Goal: Complete application form

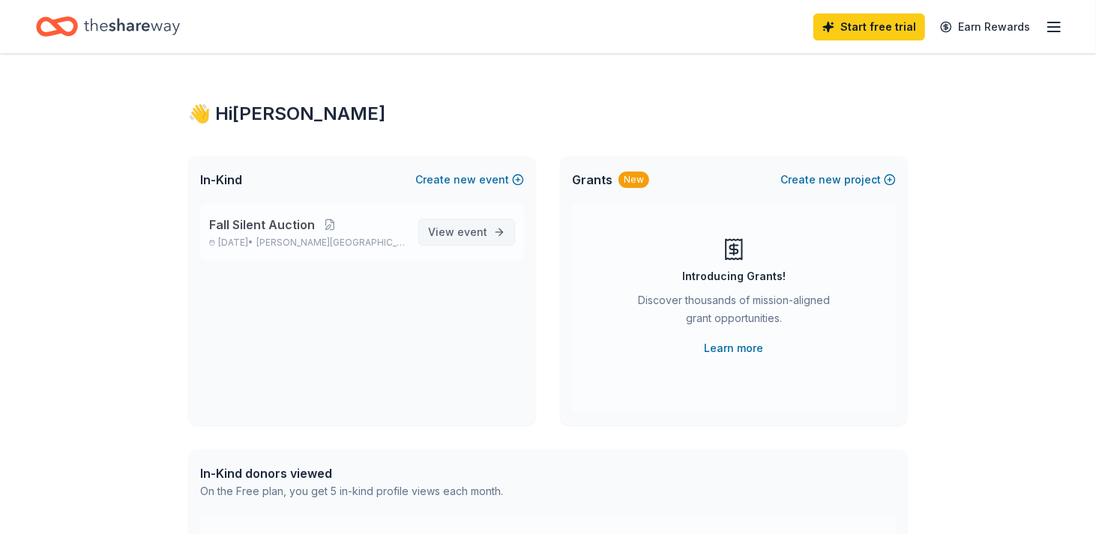
click at [459, 241] on span "View event" at bounding box center [457, 232] width 59 height 18
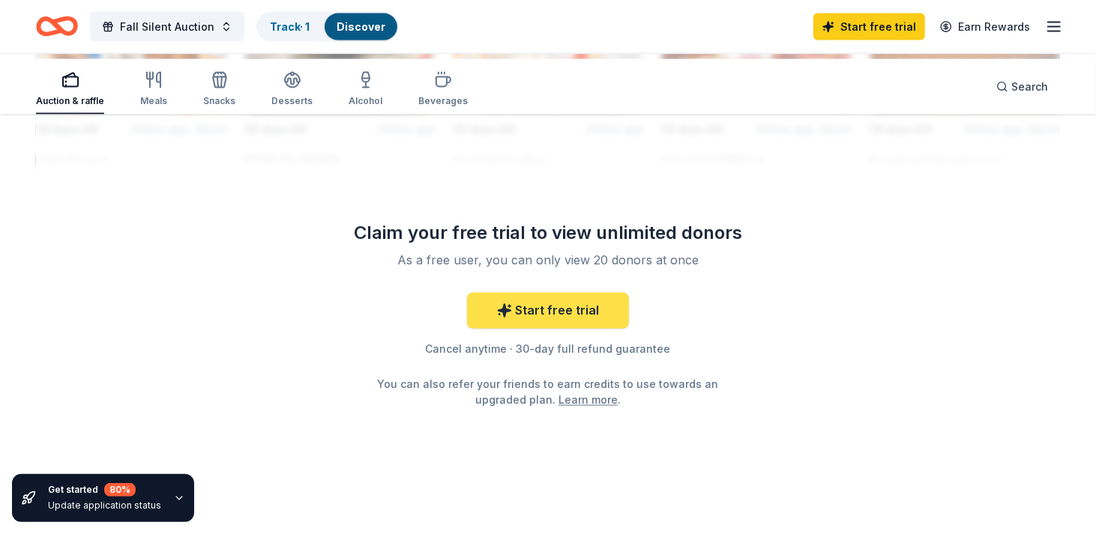
scroll to position [1874, 0]
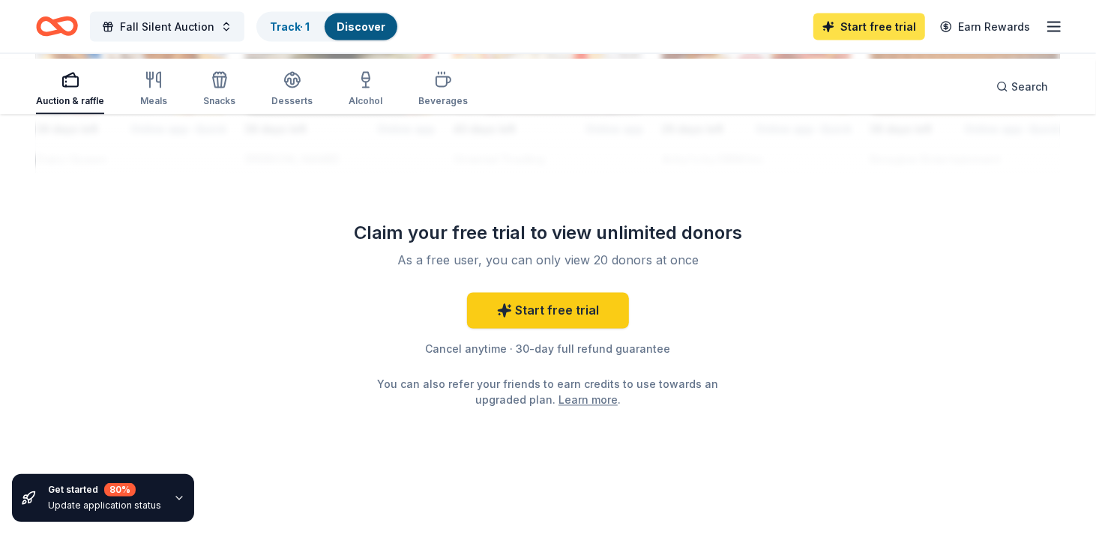
click at [816, 33] on link "Start free trial" at bounding box center [869, 26] width 112 height 27
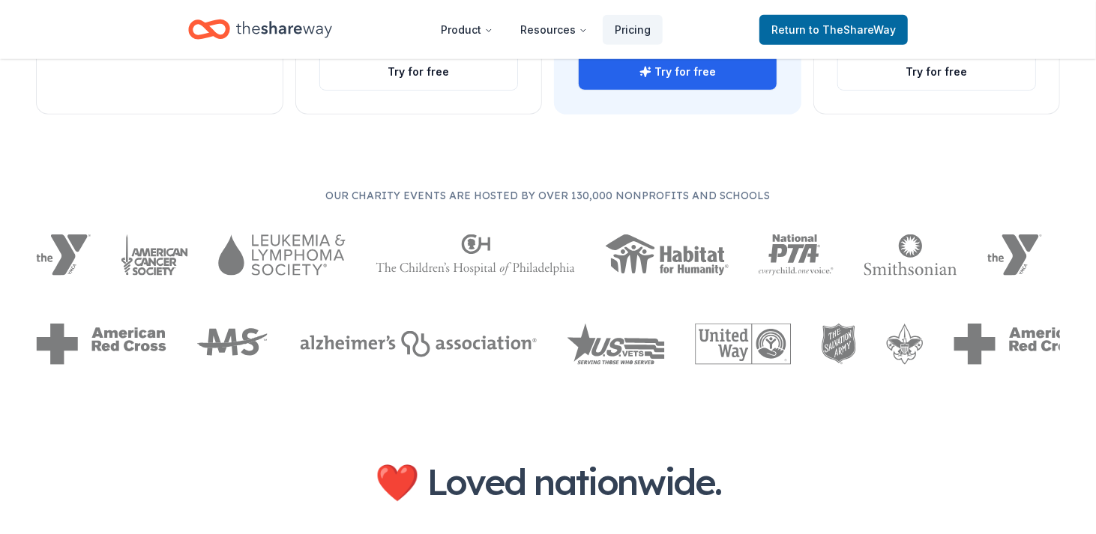
scroll to position [825, 0]
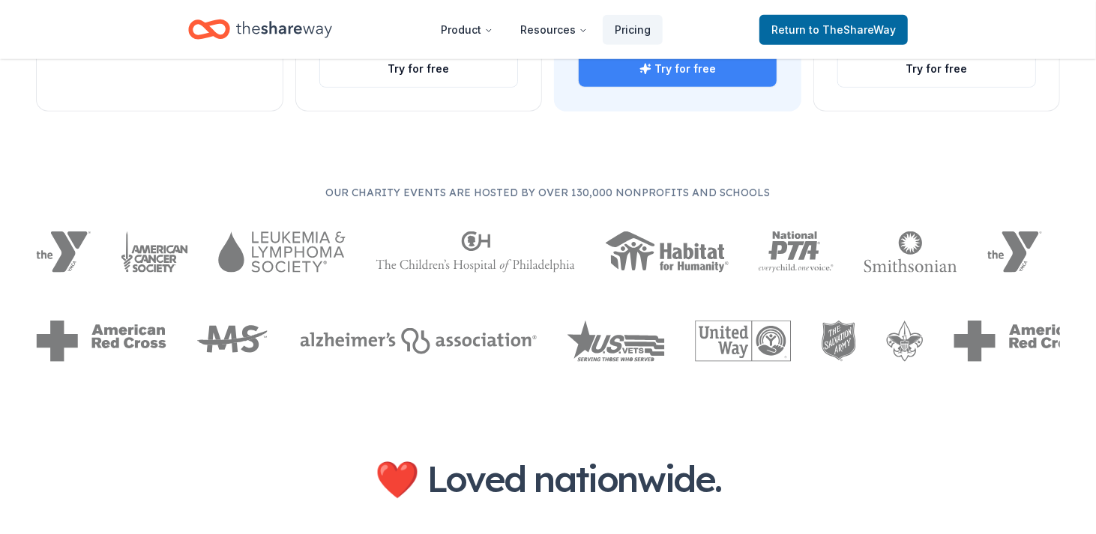
click at [679, 87] on button "Try for free" at bounding box center [678, 69] width 198 height 36
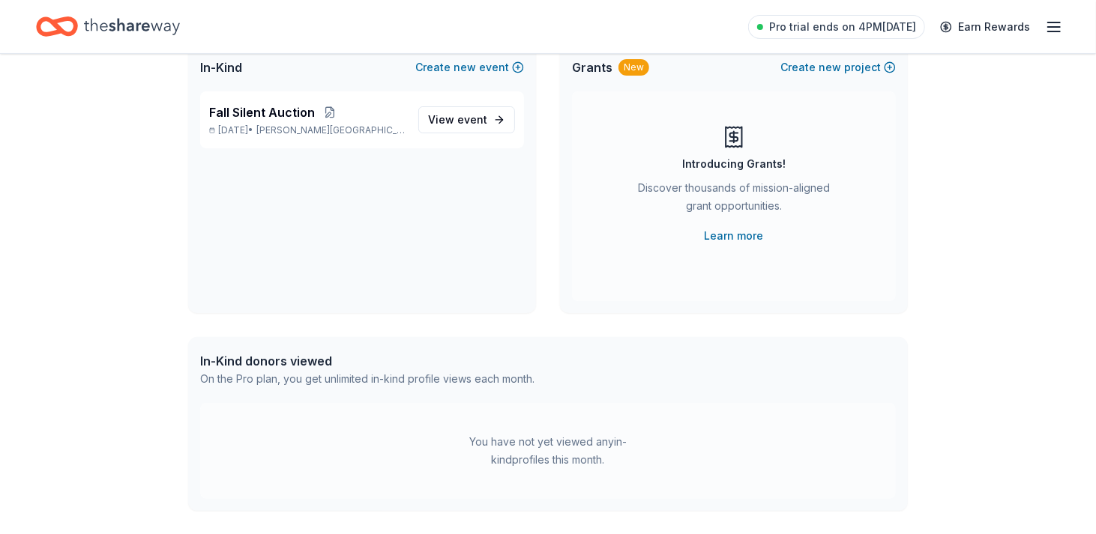
scroll to position [150, 0]
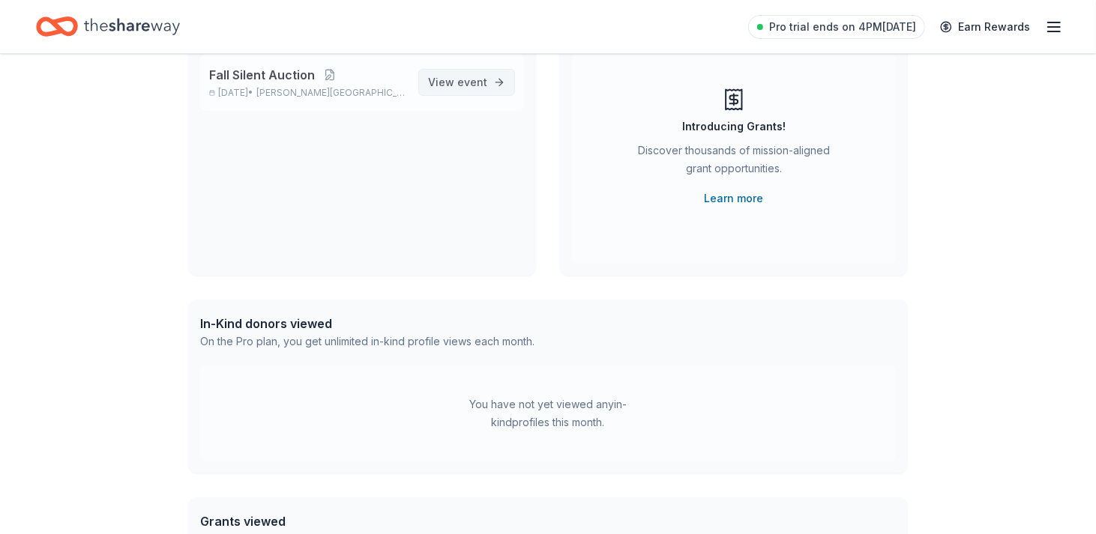
click at [457, 88] on span "event" at bounding box center [472, 82] width 30 height 13
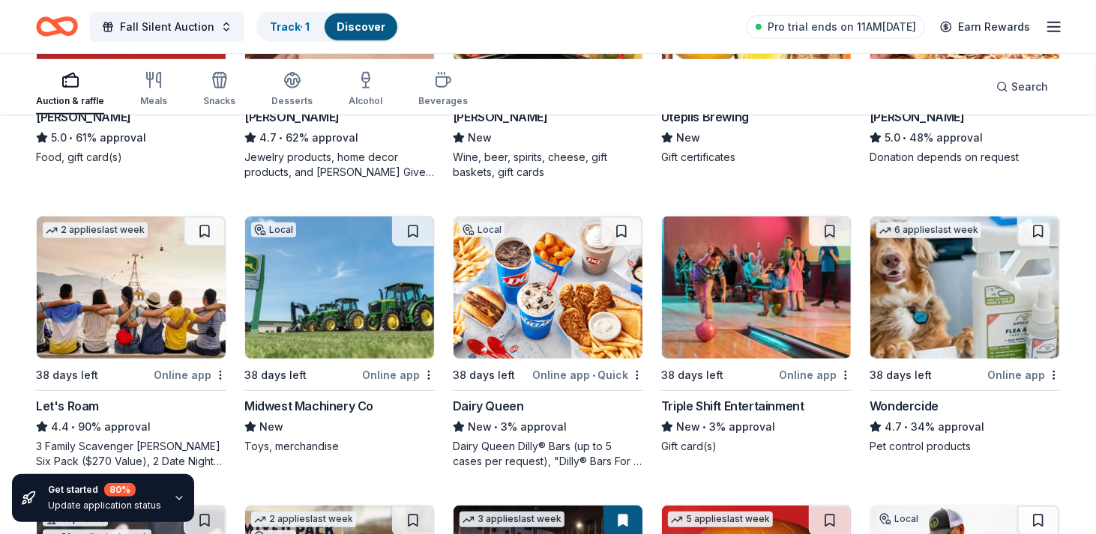
scroll to position [675, 0]
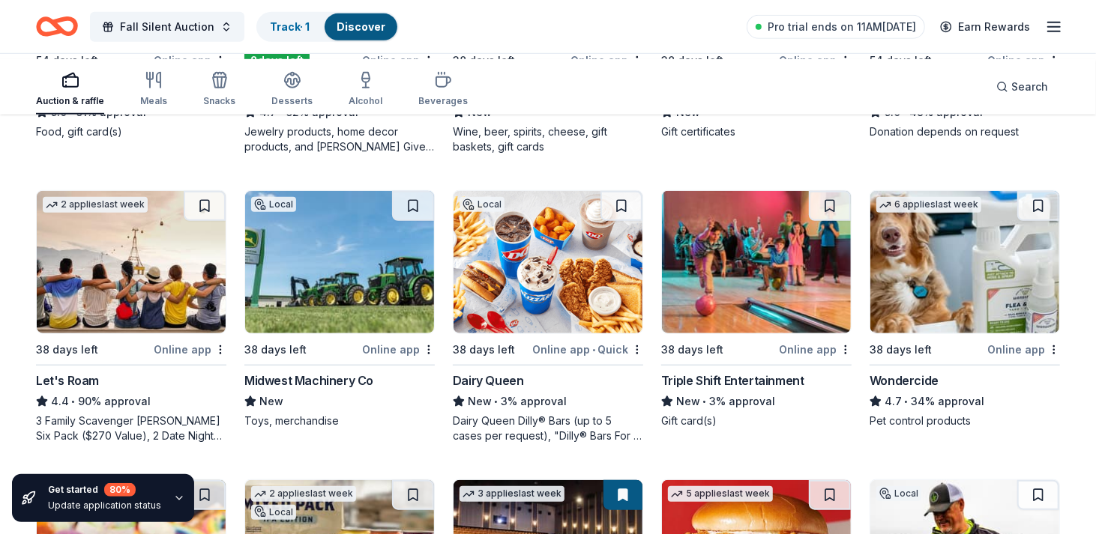
click at [489, 100] on div "[PERSON_NAME]" at bounding box center [500, 91] width 95 height 18
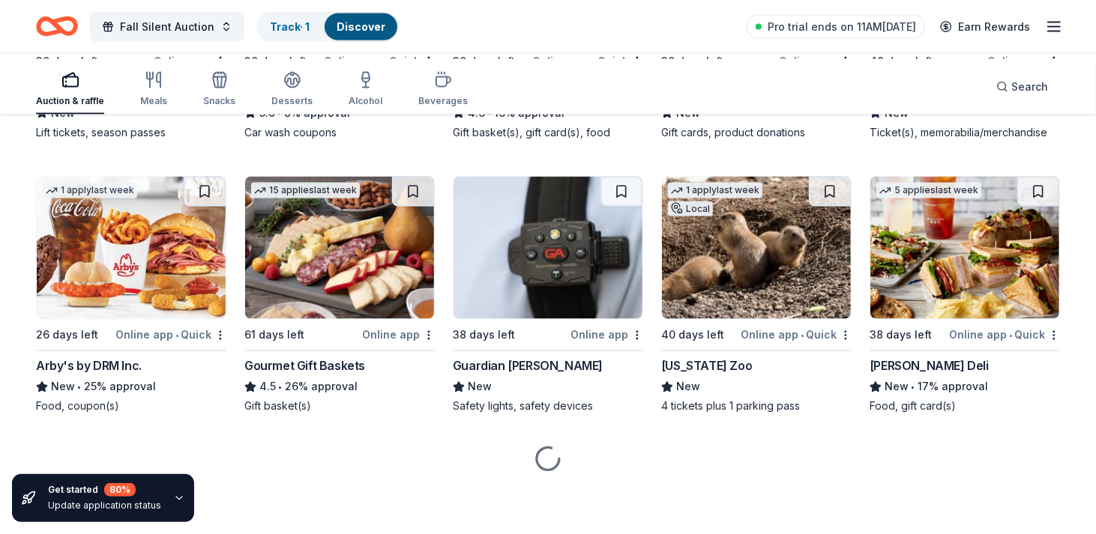
scroll to position [1724, 0]
click at [164, 70] on div "Online app" at bounding box center [190, 61] width 73 height 19
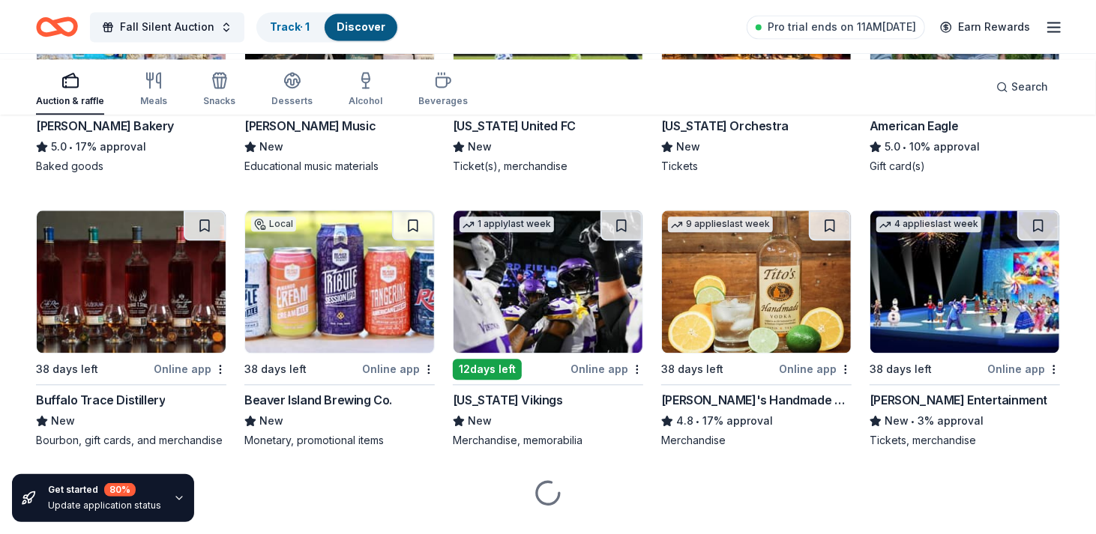
scroll to position [2099, 0]
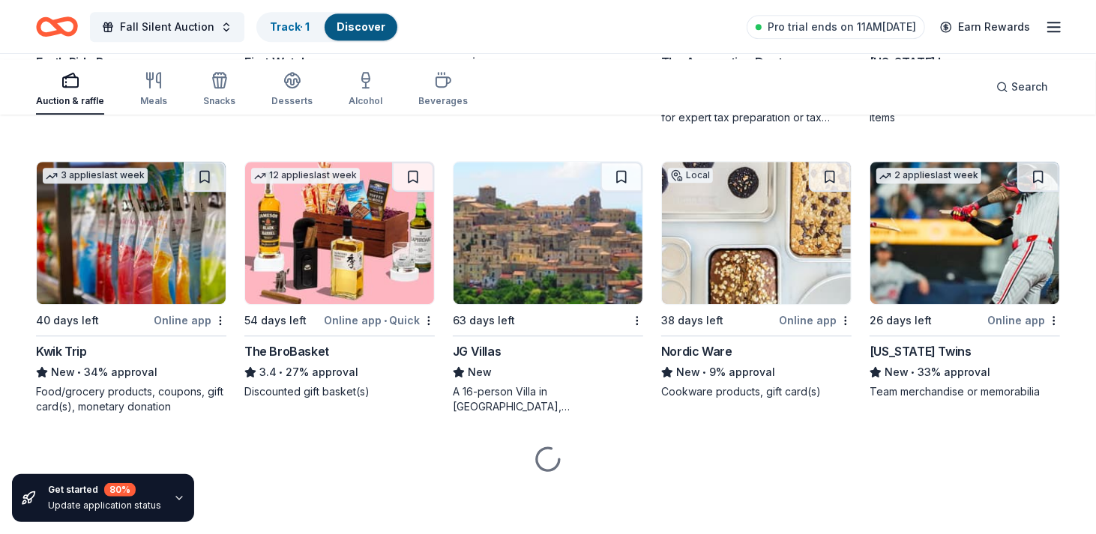
scroll to position [2773, 0]
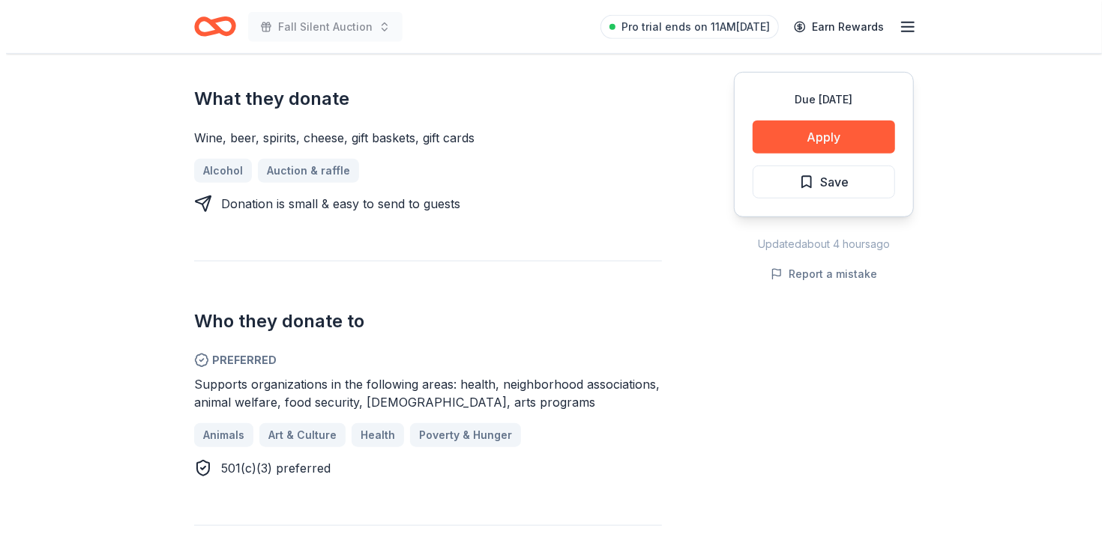
scroll to position [600, 0]
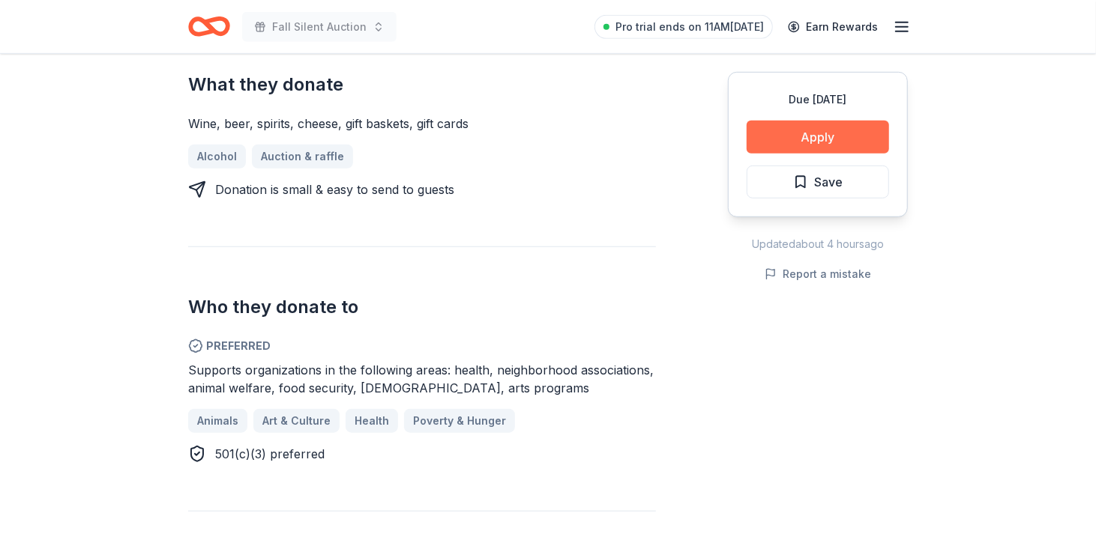
click at [752, 154] on button "Apply" at bounding box center [818, 137] width 142 height 33
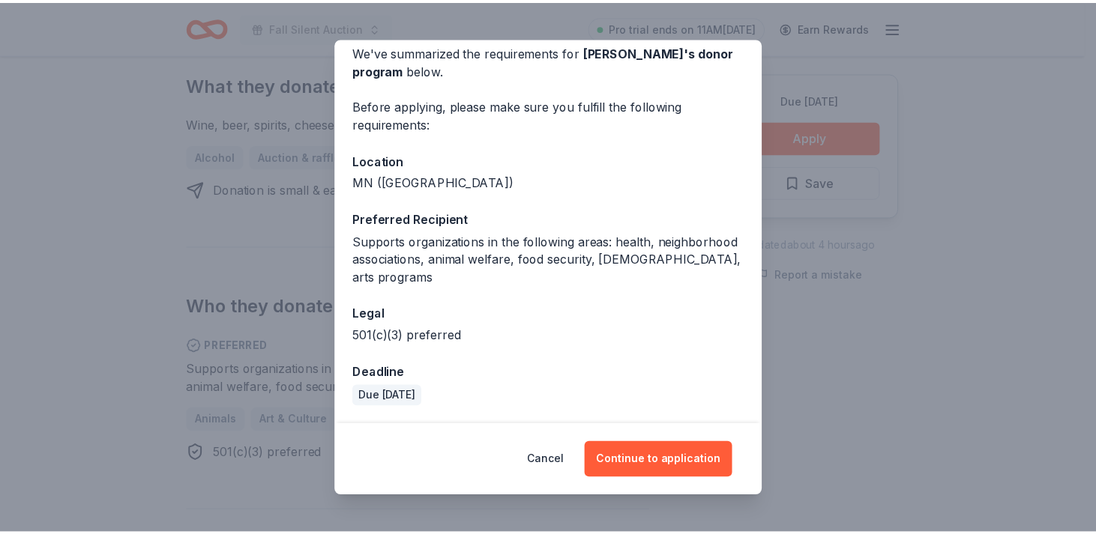
scroll to position [181, 0]
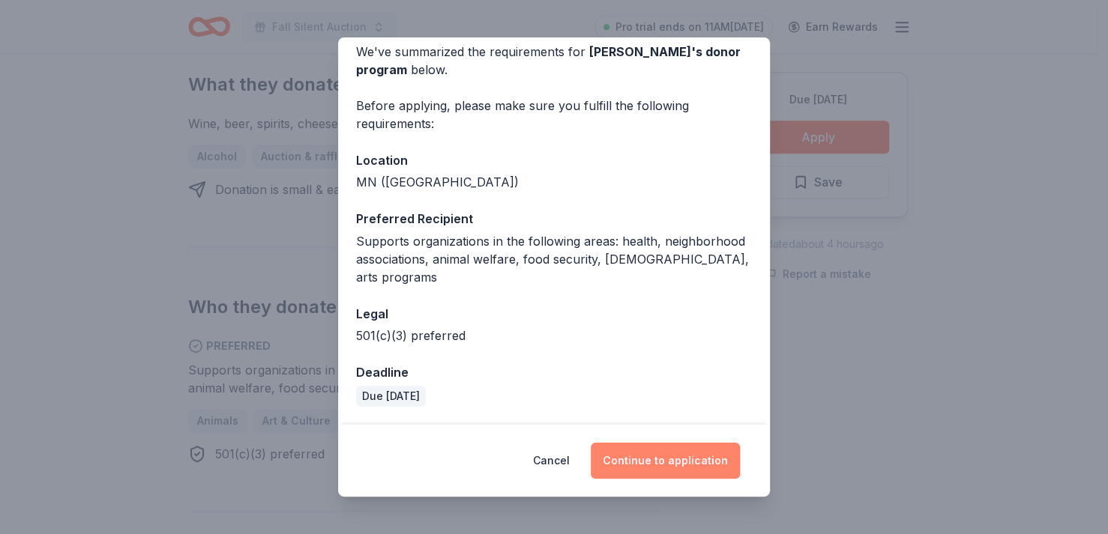
click at [697, 453] on button "Continue to application" at bounding box center [665, 461] width 149 height 36
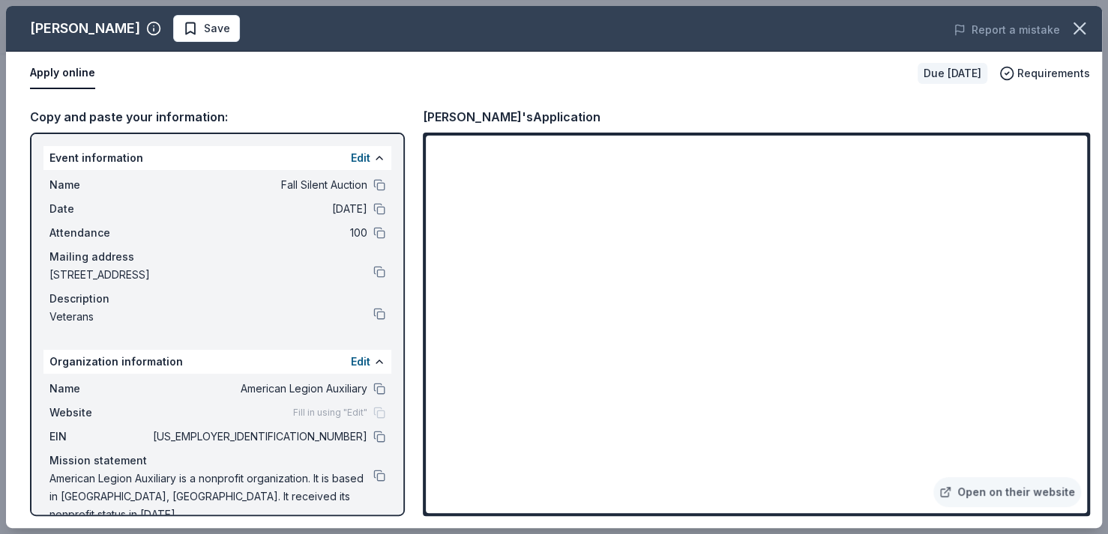
drag, startPoint x: 1067, startPoint y: 35, endPoint x: 709, endPoint y: 78, distance: 360.8
click at [1069, 35] on icon "button" at bounding box center [1079, 28] width 21 height 21
